Goal: Use online tool/utility: Utilize a website feature to perform a specific function

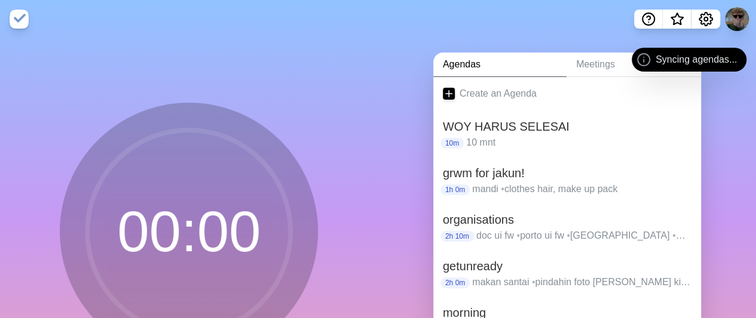
click at [506, 174] on h2 "grwm for jakun!" at bounding box center [567, 173] width 249 height 18
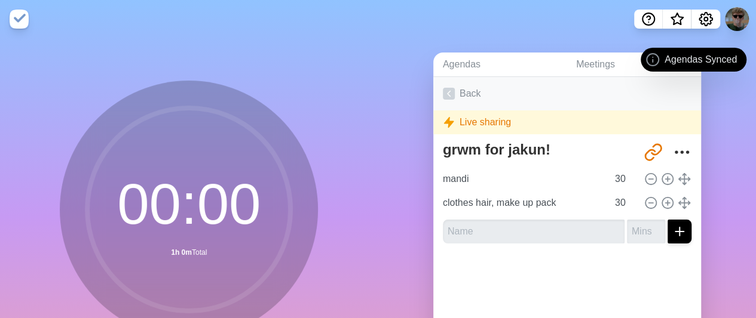
click at [446, 93] on icon at bounding box center [449, 94] width 12 height 12
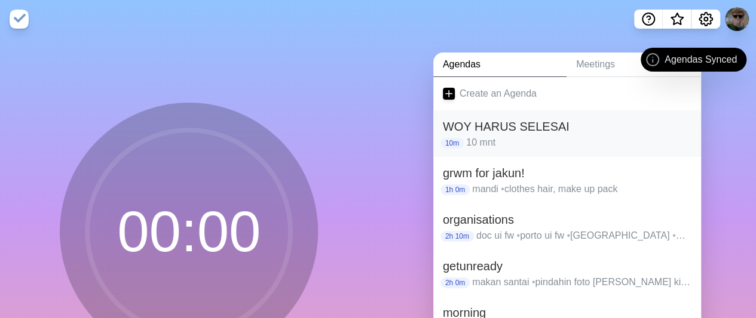
click at [502, 129] on h2 "WOY HARUS SELESAI" at bounding box center [567, 127] width 249 height 18
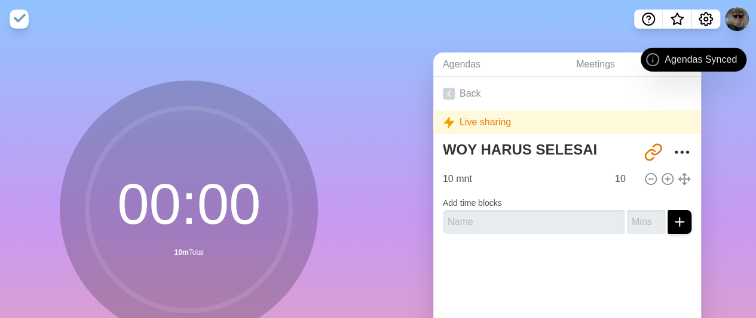
click at [502, 129] on div "Live sharing" at bounding box center [567, 123] width 268 height 24
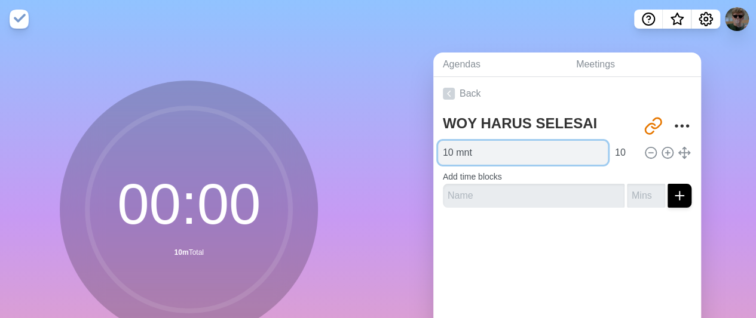
click at [518, 152] on input "10 mnt" at bounding box center [523, 153] width 170 height 24
type input "1"
type input "mot let"
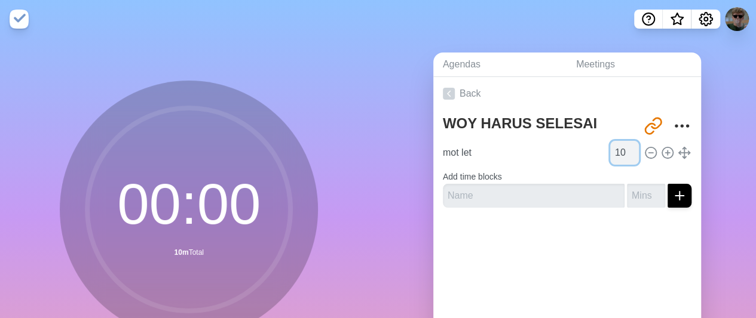
click at [611, 150] on input "10" at bounding box center [624, 153] width 29 height 24
type input "1"
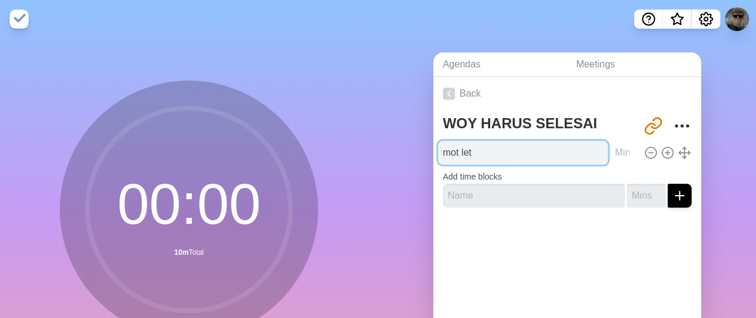
type input "0"
click at [559, 152] on input "mot let" at bounding box center [523, 153] width 170 height 24
type input "mot let half way"
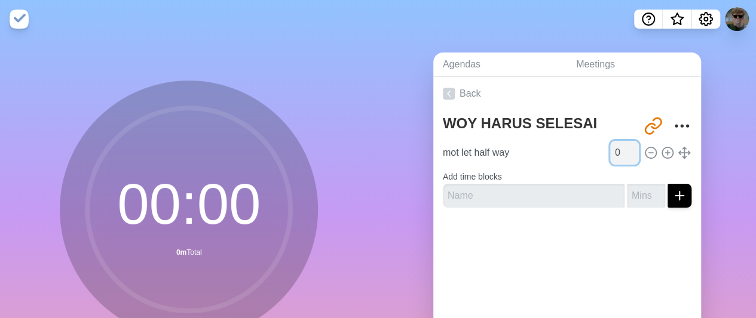
click at [610, 153] on input "0" at bounding box center [624, 153] width 29 height 24
type input "20"
click at [317, 241] on div "00 : 00 20m Total Start" at bounding box center [189, 236] width 378 height 397
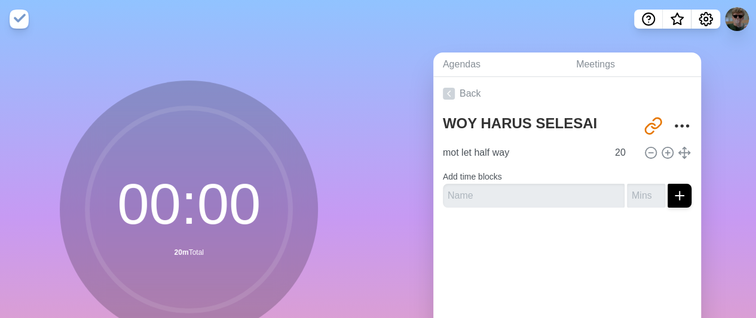
scroll to position [125, 0]
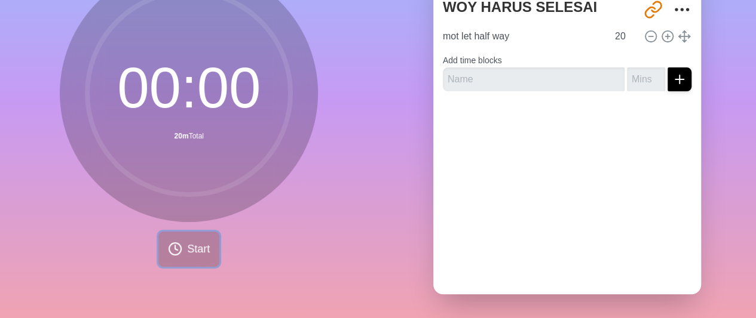
click at [188, 252] on button "Start" at bounding box center [188, 249] width 61 height 35
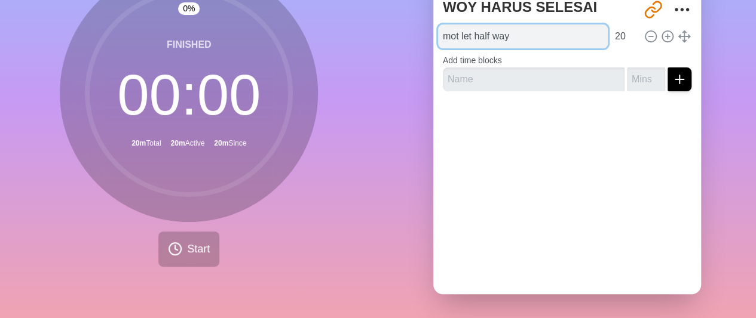
click at [525, 31] on input "mot let half way" at bounding box center [523, 36] width 170 height 24
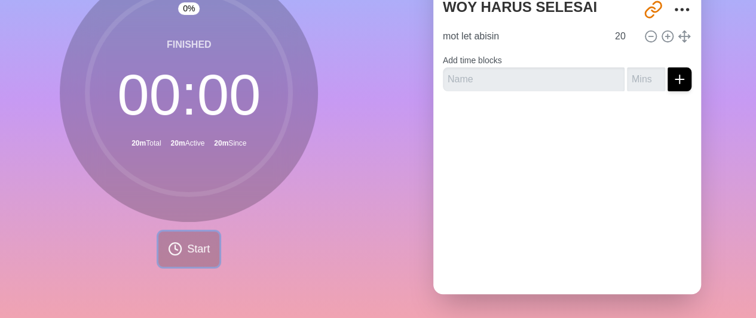
click at [179, 237] on button "Start" at bounding box center [188, 249] width 61 height 35
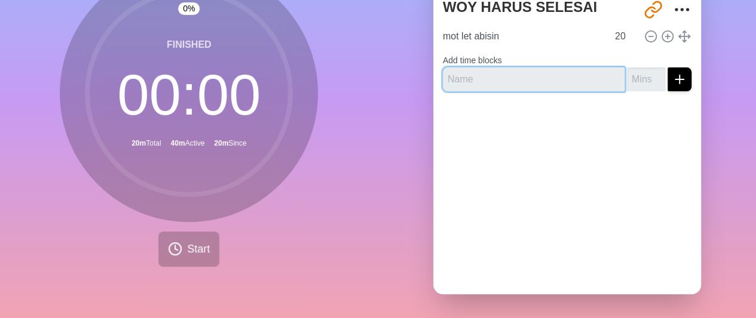
click at [472, 72] on input "text" at bounding box center [534, 80] width 182 height 24
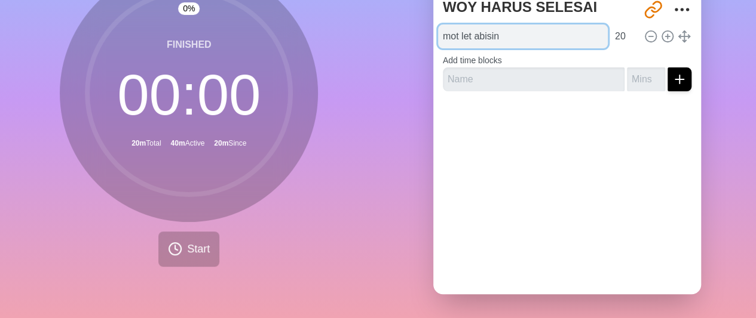
click at [562, 27] on input "mot let abisin" at bounding box center [523, 36] width 170 height 24
drag, startPoint x: 562, startPoint y: 27, endPoint x: 317, endPoint y: 48, distance: 245.9
click at [317, 48] on div "0 % Finished 00 : 00 20m Total 40m Active 20m Since Start Agendas Meetings Back…" at bounding box center [378, 120] width 756 height 397
type input "KIRIM KE FORM"
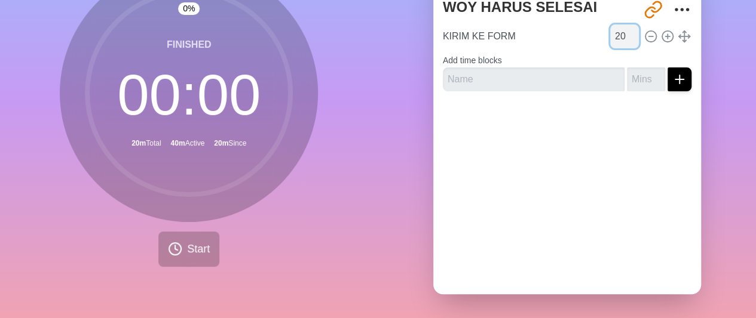
click at [613, 24] on input "20" at bounding box center [624, 36] width 29 height 24
click at [195, 232] on button "Start" at bounding box center [188, 249] width 61 height 35
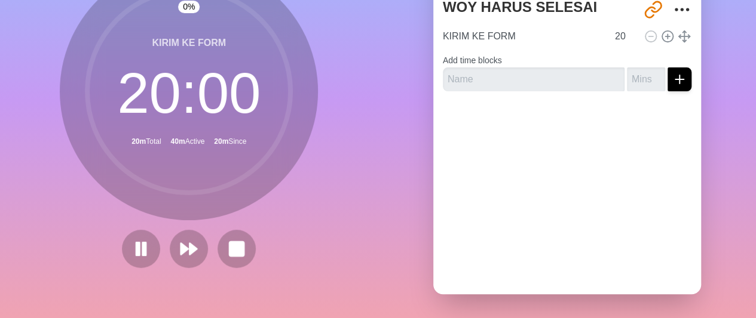
scroll to position [124, 0]
